Goal: Transaction & Acquisition: Purchase product/service

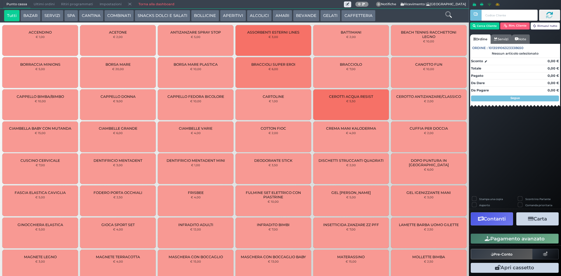
click at [448, 14] on icon at bounding box center [448, 14] width 6 height 6
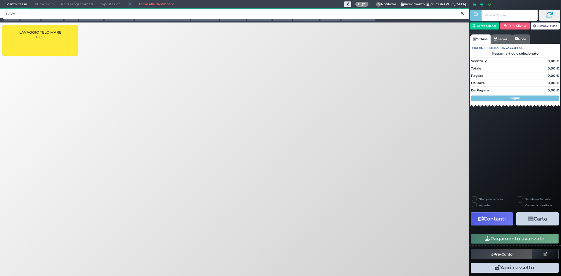
type input "LAVA"
click at [60, 37] on div "LAVAGGIO TELO MARE € 1,50" at bounding box center [40, 40] width 76 height 31
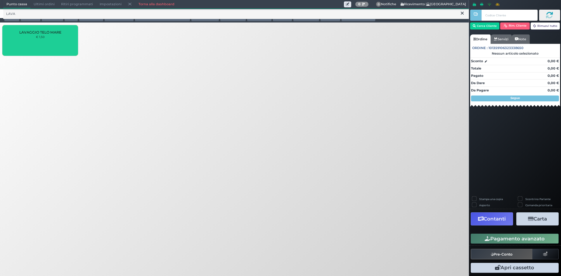
click at [60, 37] on div "LAVAGGIO TELO MARE € 1,50" at bounding box center [40, 40] width 76 height 31
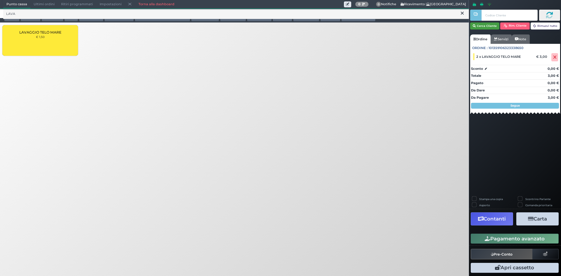
click at [490, 29] on button "Cerca Cliente" at bounding box center [484, 25] width 29 height 7
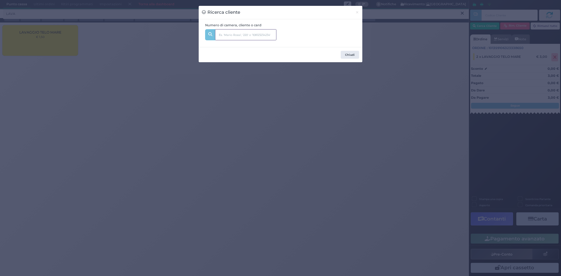
click at [266, 36] on input "text" at bounding box center [245, 34] width 61 height 11
type input "340"
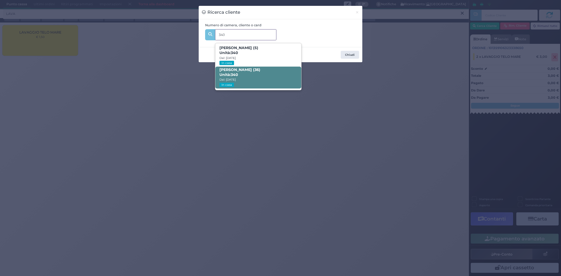
click at [260, 72] on span "Miki Cirilli (36) Unità: 340 Dal: 16/08/2025 In casa" at bounding box center [258, 78] width 86 height 22
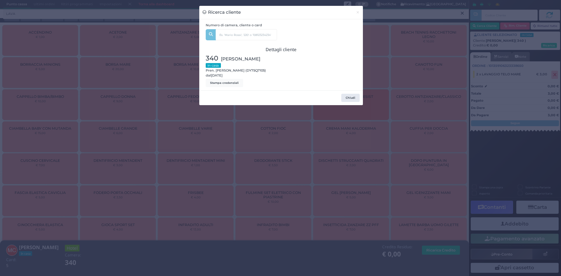
click at [419, 111] on div "Ricerca cliente × Numero di camera, cliente o card 340 Alessandro Cirilli (5) U…" at bounding box center [280, 138] width 561 height 276
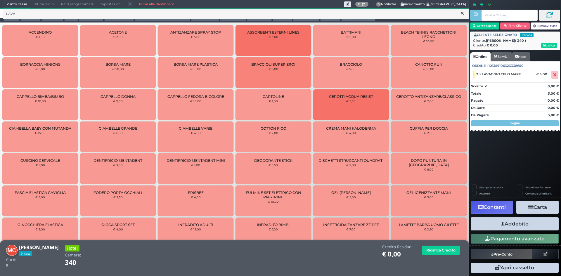
click at [513, 218] on button "Addebito" at bounding box center [514, 223] width 88 height 13
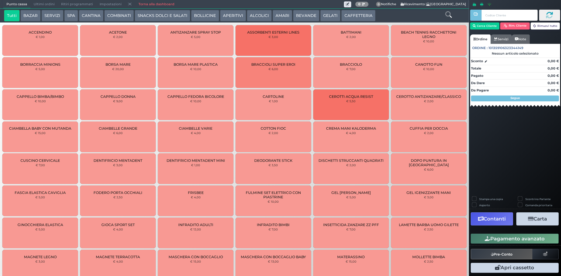
click at [554, 0] on html "Punto cassa [GEOGRAPHIC_DATA] Ultimi ordini Delivery Ritiri programmati Imposta…" at bounding box center [280, 138] width 561 height 276
drag, startPoint x: 506, startPoint y: 157, endPoint x: 509, endPoint y: 152, distance: 6.2
click at [506, 157] on div "Cerca Cliente [GEOGRAPHIC_DATA]. Cliente Rimuovi tutto Ordine Servizi Note Ordi…" at bounding box center [515, 138] width 92 height 276
